Goal: Information Seeking & Learning: Learn about a topic

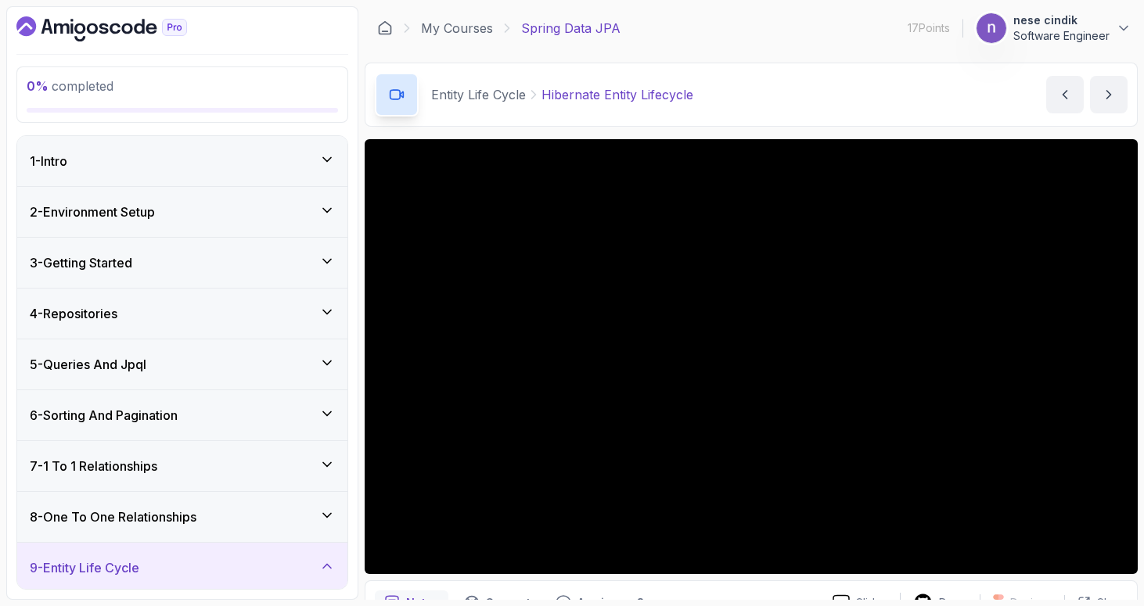
scroll to position [363, 0]
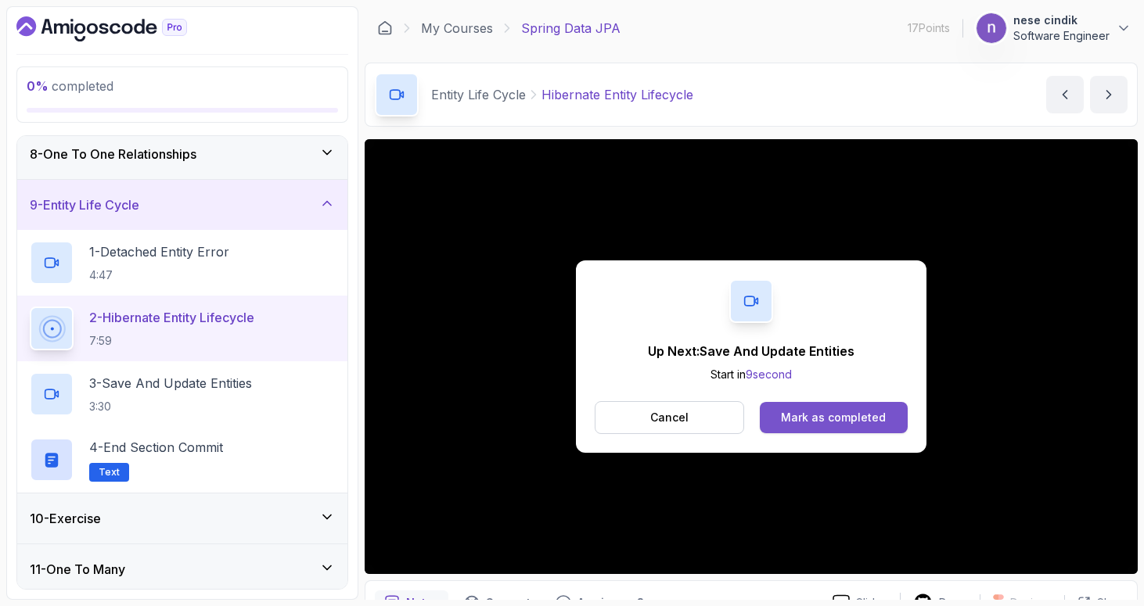
click at [828, 419] on div "Mark as completed" at bounding box center [833, 418] width 105 height 16
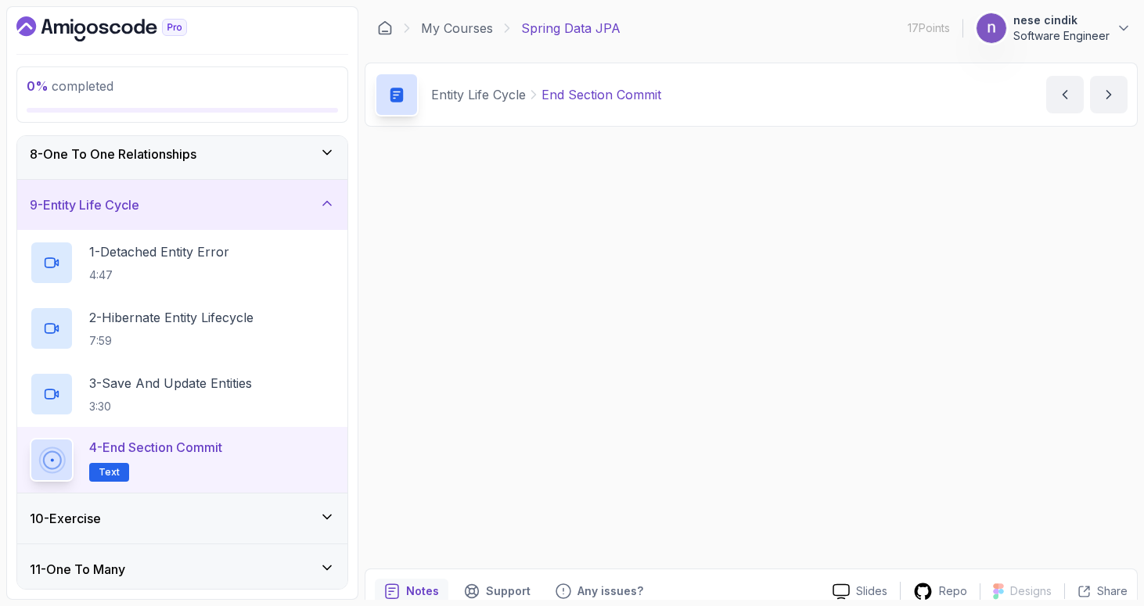
click at [857, 412] on div "Up Next: End Section Commit Start in 0 second Cancel Mark as completed" at bounding box center [751, 351] width 351 height 193
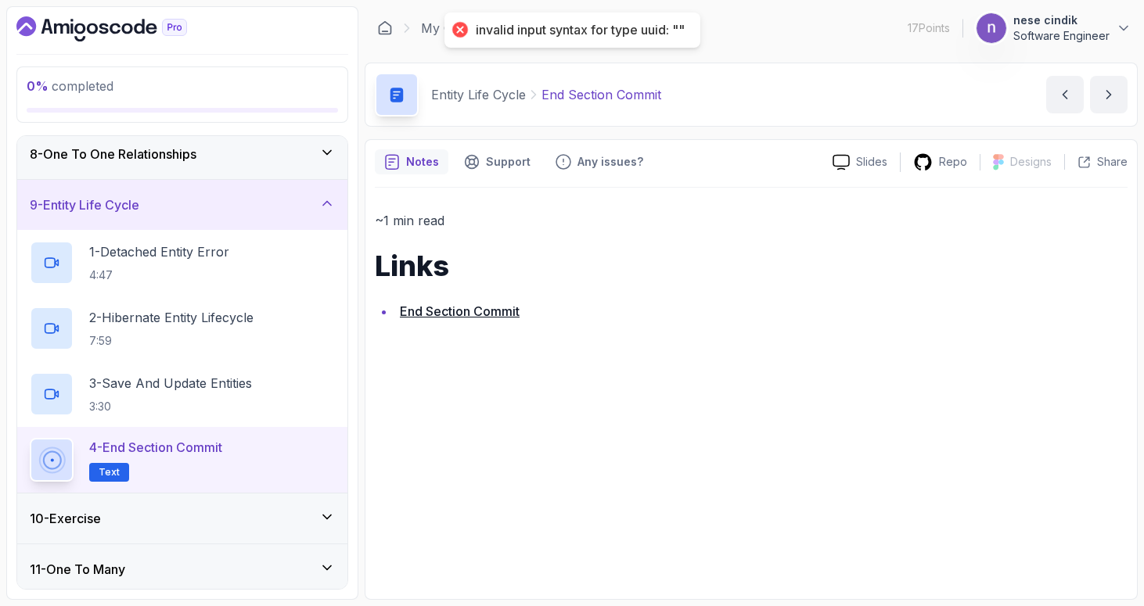
click at [145, 509] on div "10 - Exercise" at bounding box center [182, 518] width 305 height 19
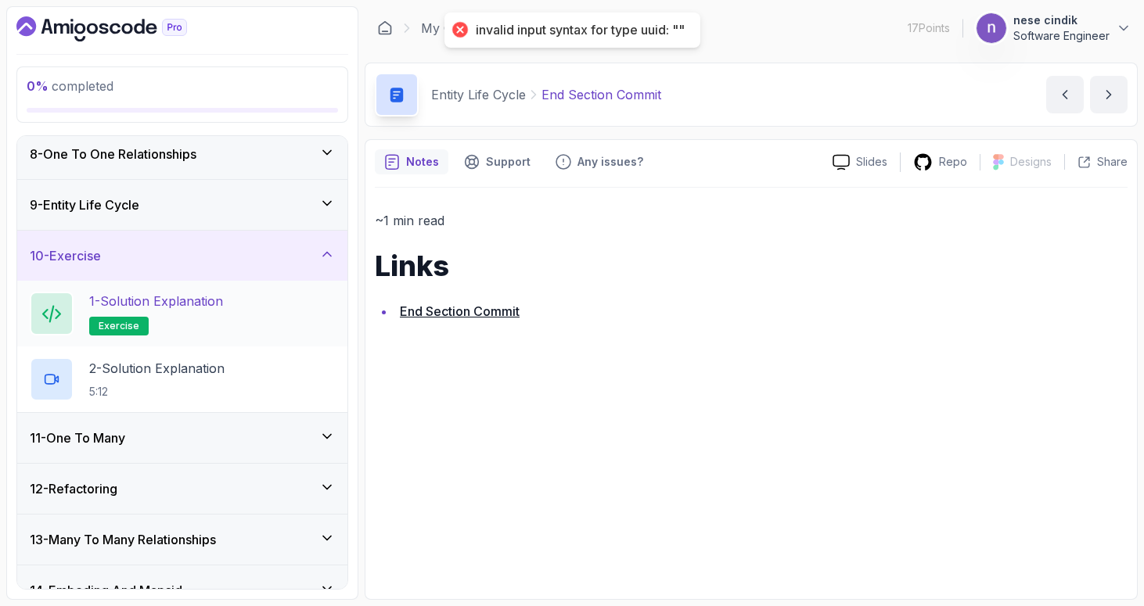
click at [187, 326] on h2 "1 - Solution Explanation exercise" at bounding box center [156, 314] width 134 height 44
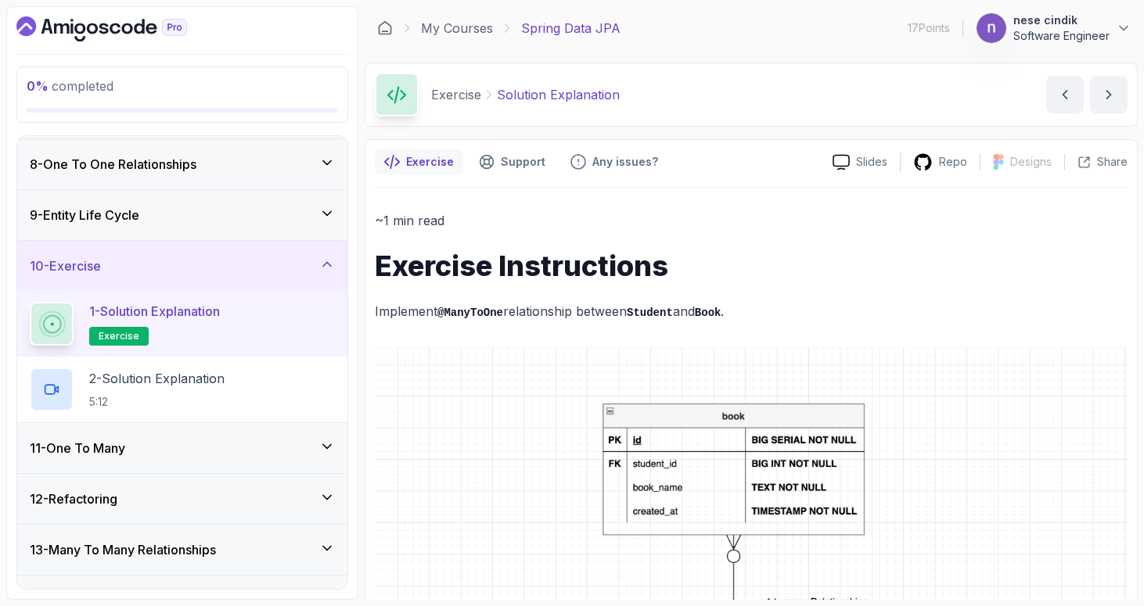
scroll to position [339, 0]
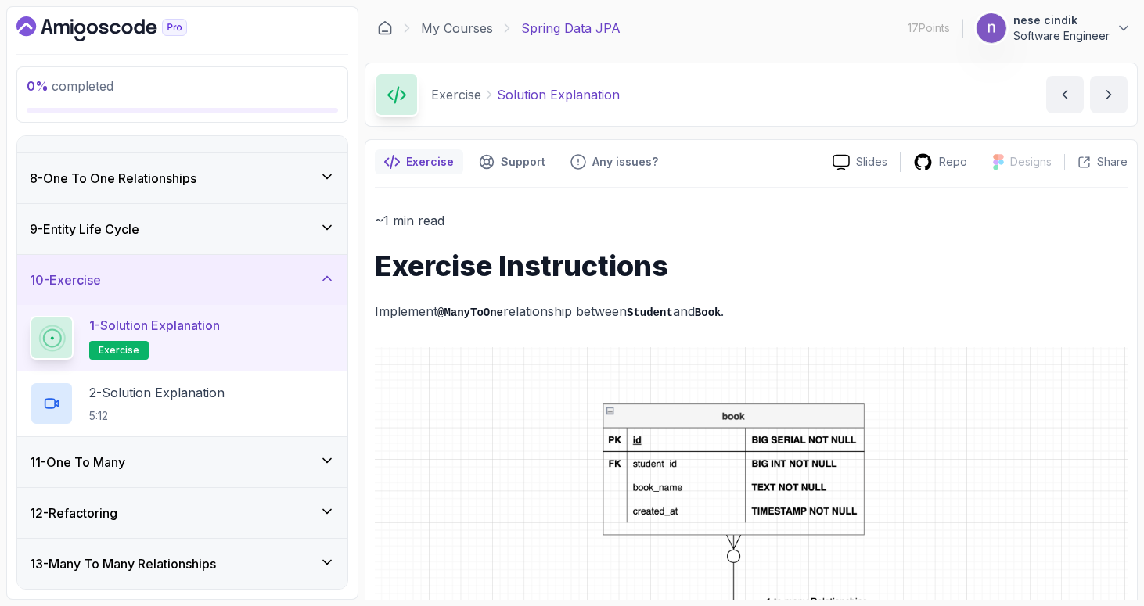
click at [166, 225] on div "9 - Entity Life Cycle" at bounding box center [182, 229] width 305 height 19
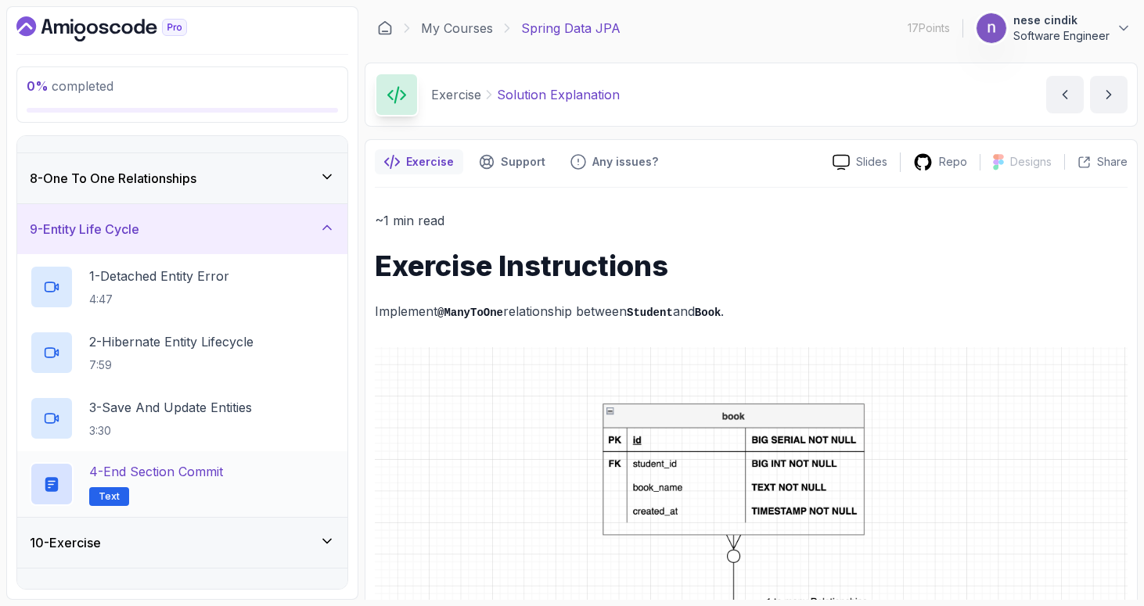
click at [143, 480] on p "4 - End Section Commit" at bounding box center [156, 471] width 134 height 19
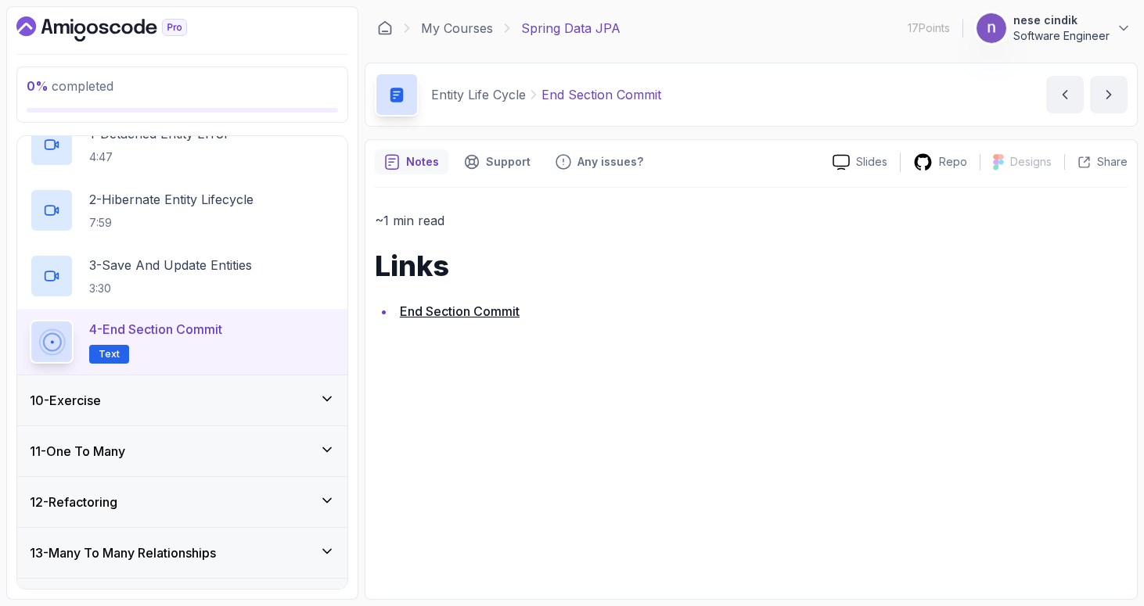
click at [191, 381] on div "10 - Exercise" at bounding box center [182, 401] width 330 height 50
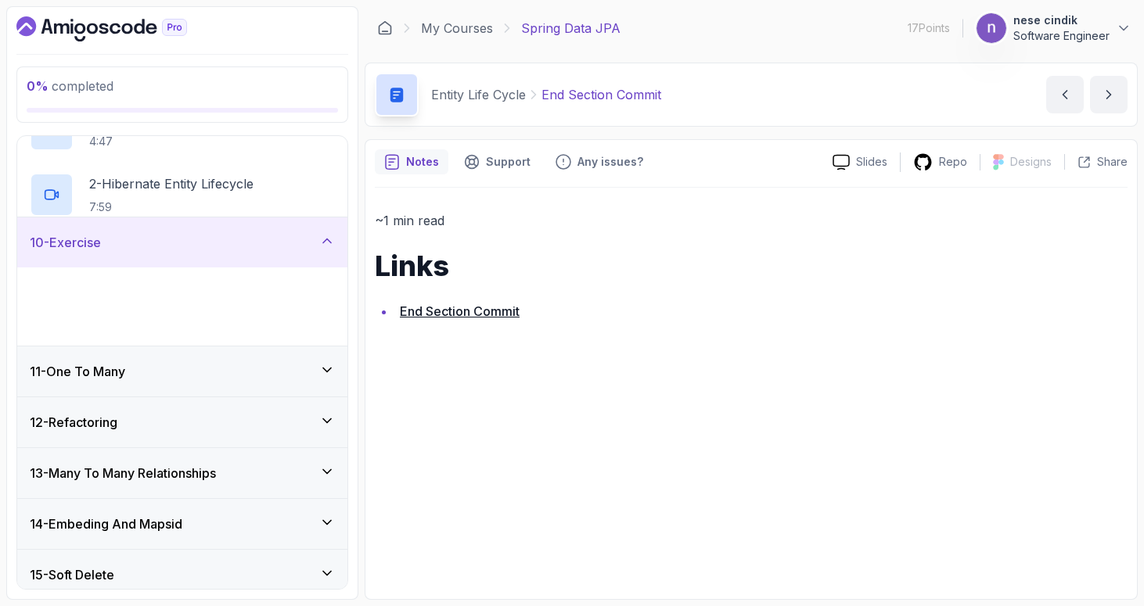
scroll to position [471, 0]
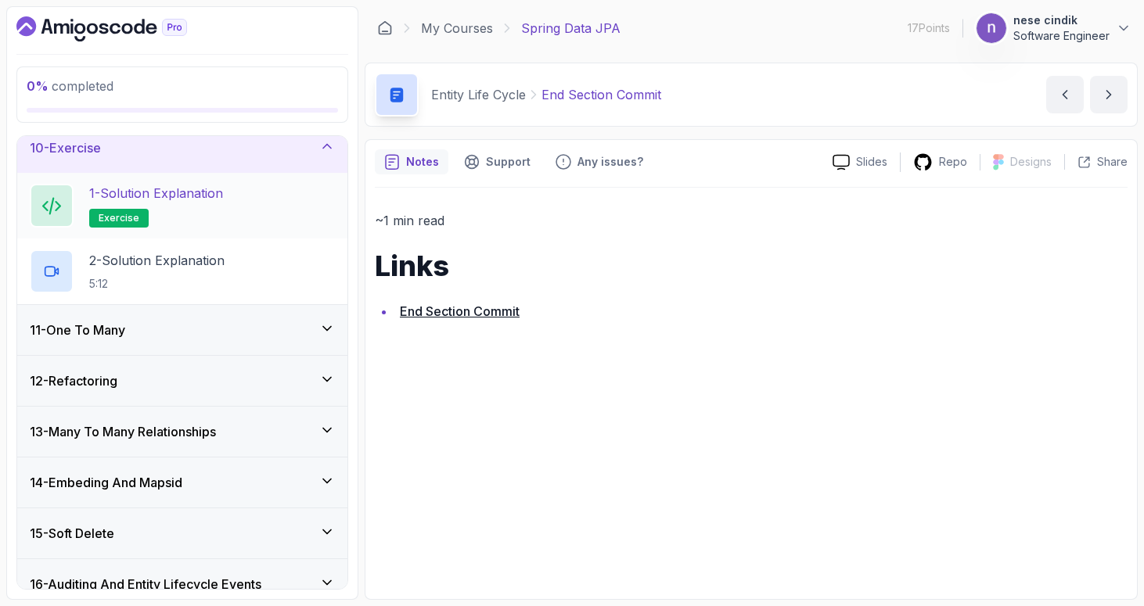
click at [218, 203] on h2 "1 - Solution Explanation exercise" at bounding box center [156, 206] width 134 height 44
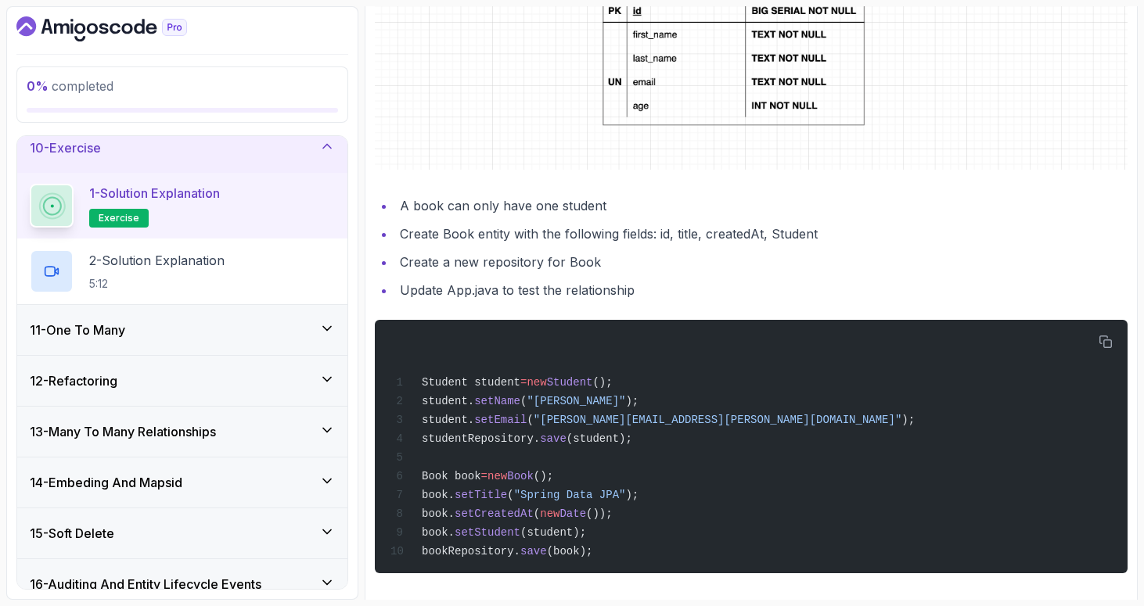
scroll to position [671, 0]
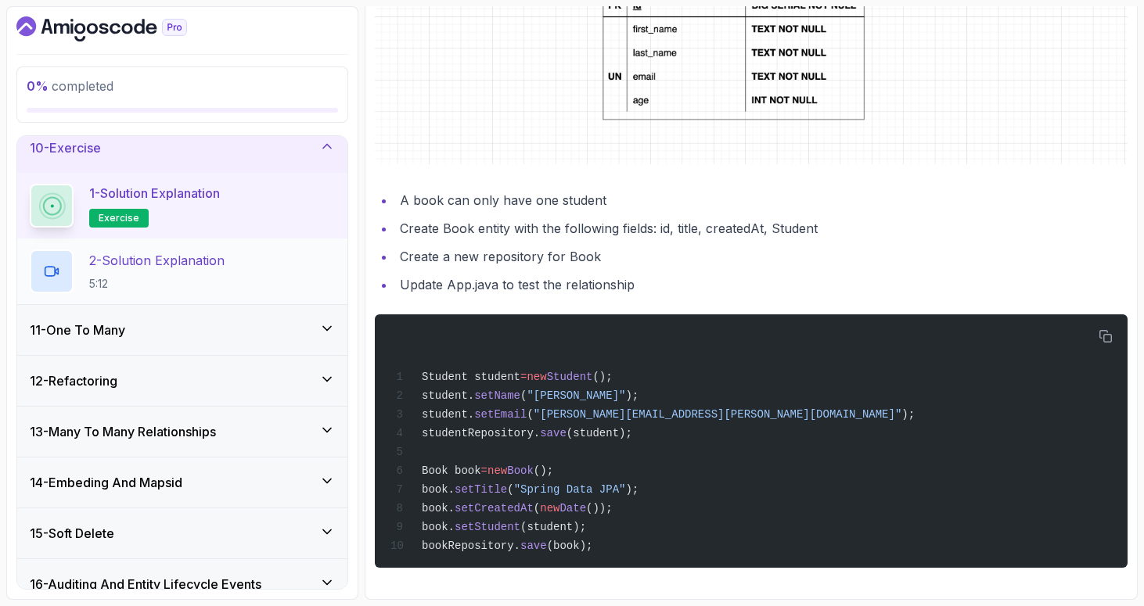
click at [121, 256] on p "2 - Solution Explanation" at bounding box center [156, 260] width 135 height 19
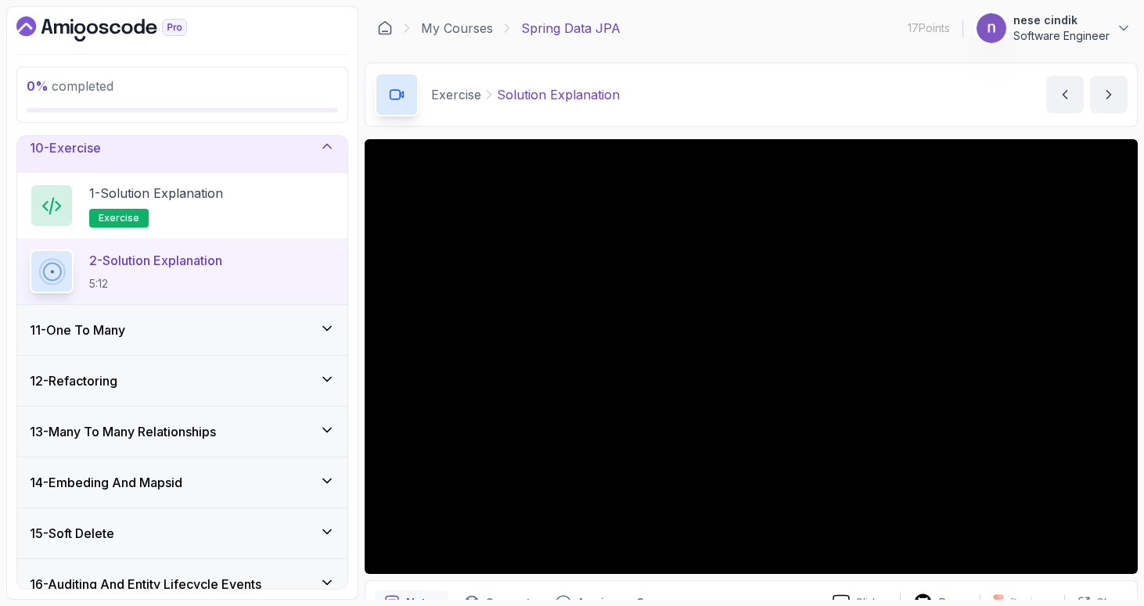
click at [198, 348] on div "11 - One To Many" at bounding box center [182, 330] width 330 height 50
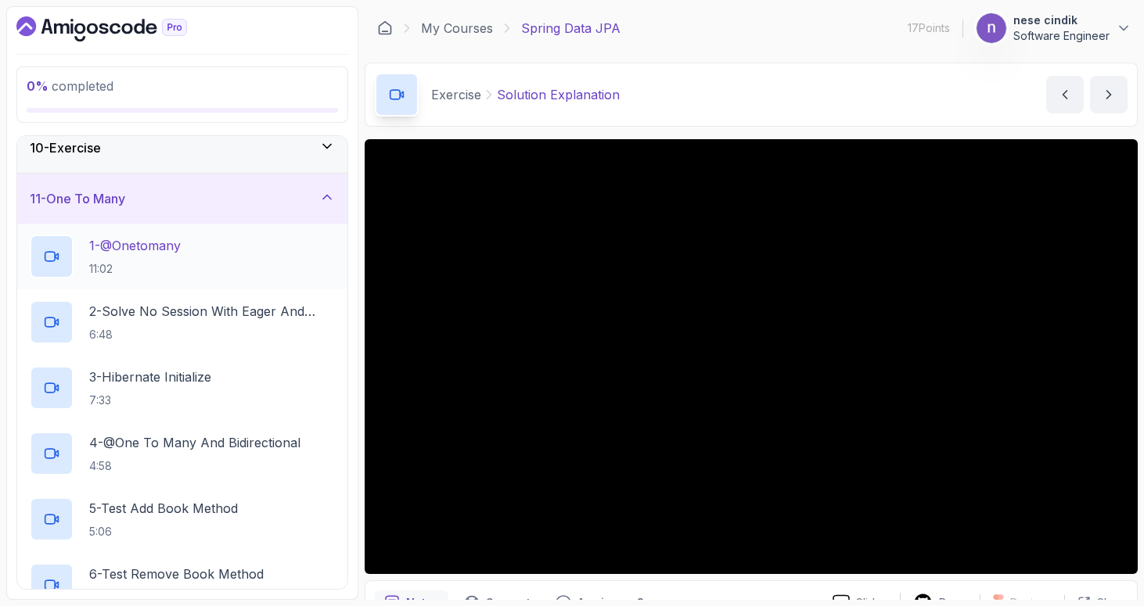
click at [175, 266] on p "11:02" at bounding box center [135, 269] width 92 height 16
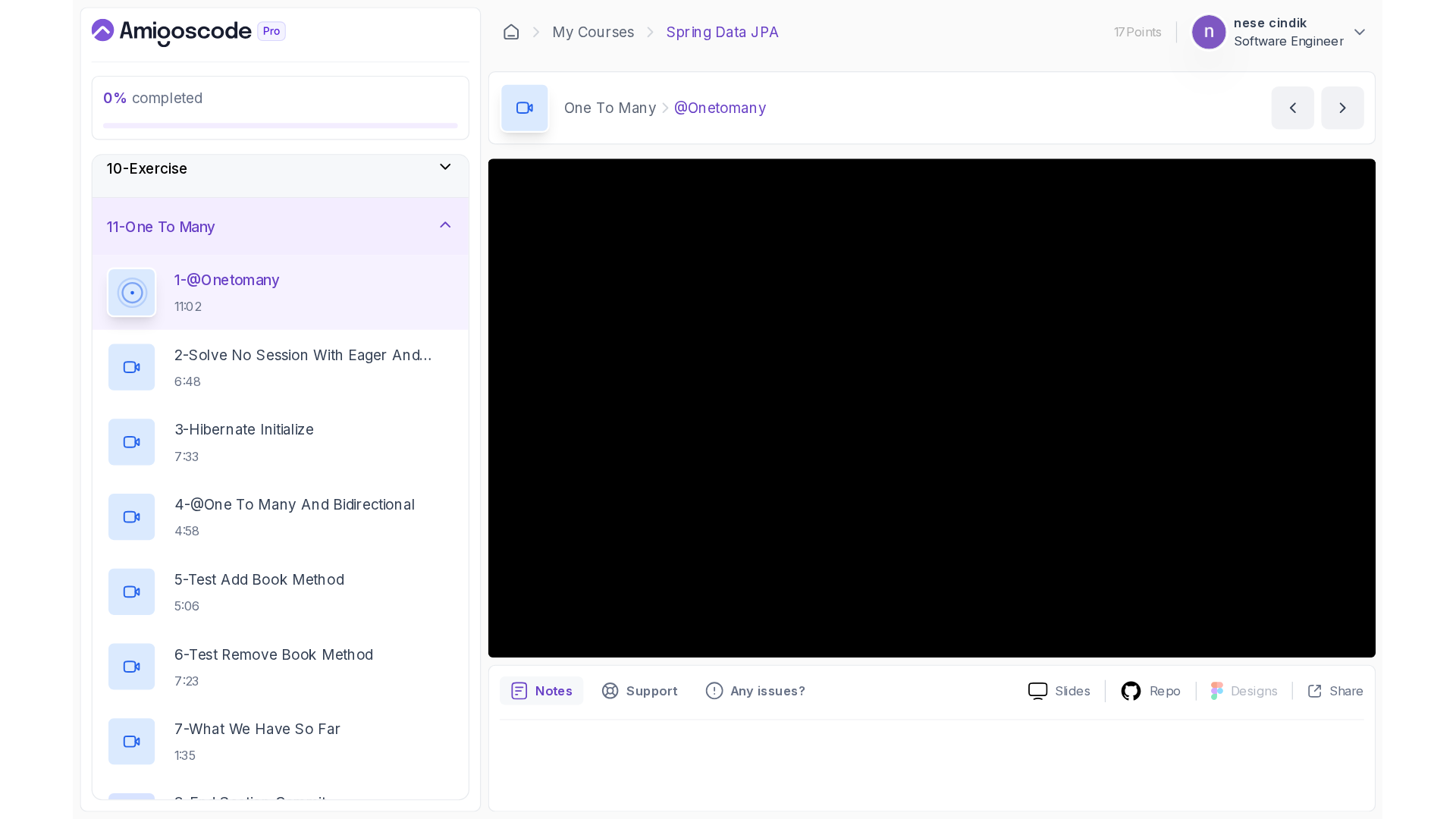
scroll to position [457, 0]
